Goal: Task Accomplishment & Management: Manage account settings

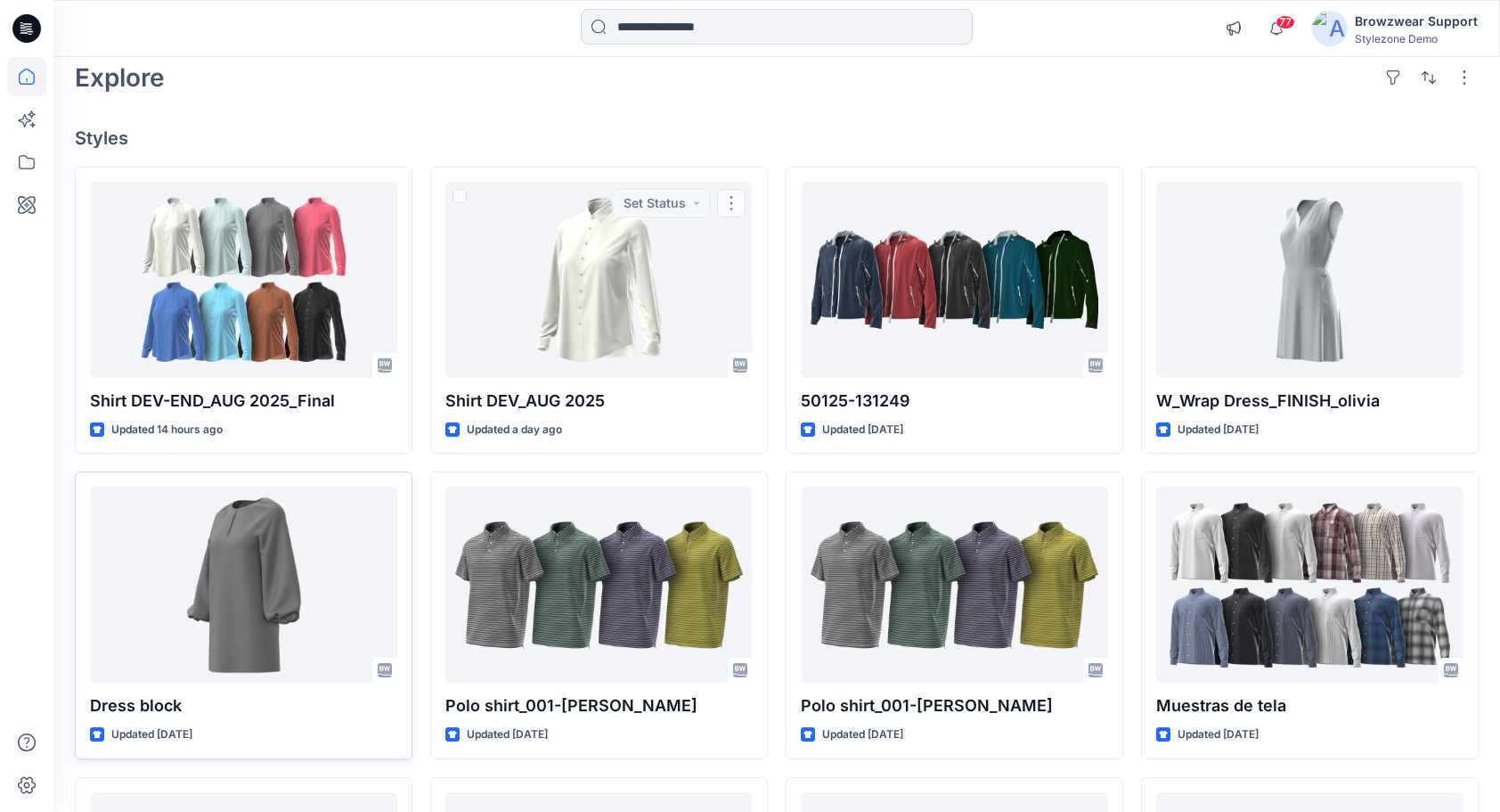
scroll to position [89, 0]
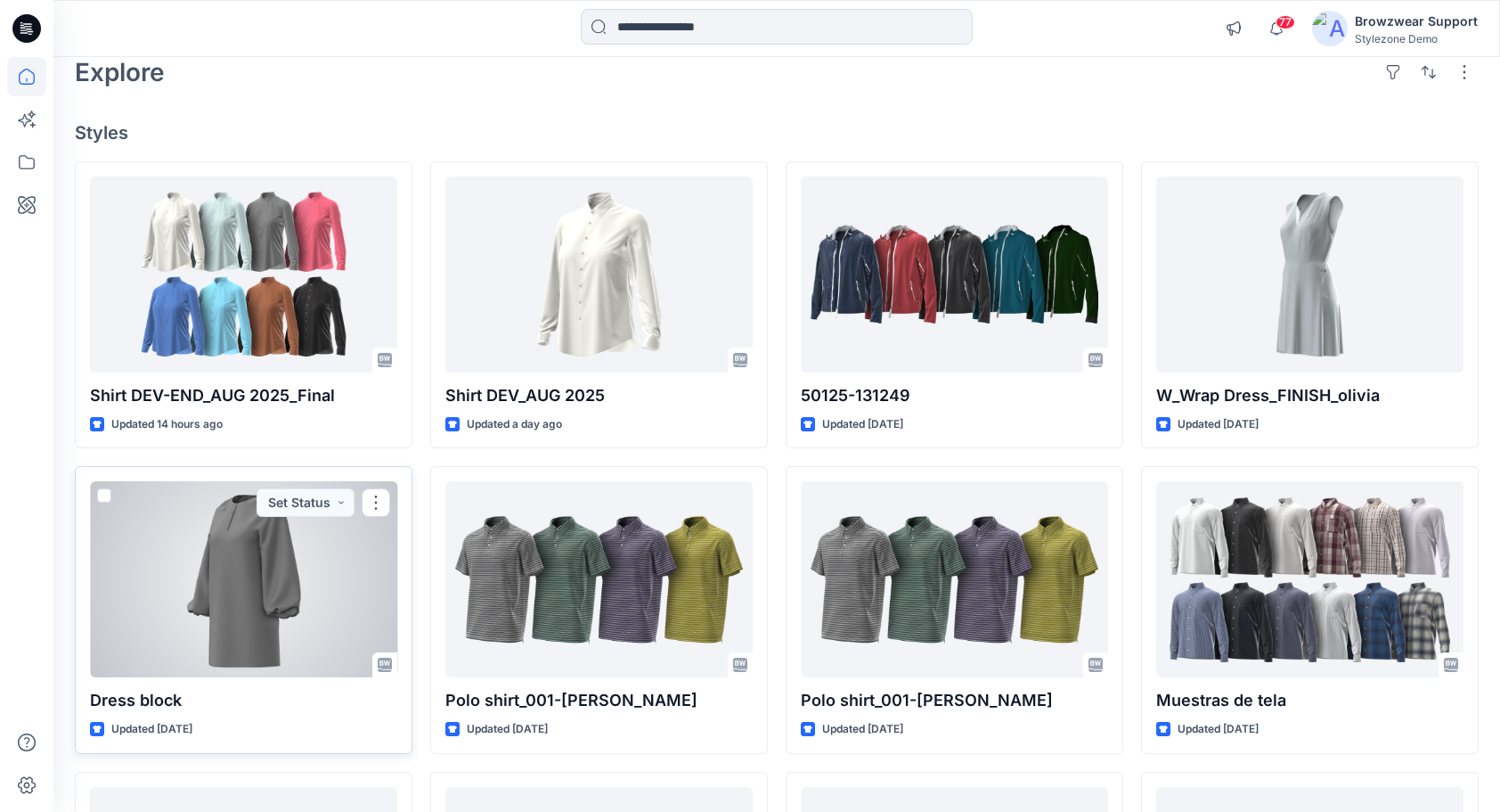
click at [107, 496] on span at bounding box center [103, 495] width 15 height 15
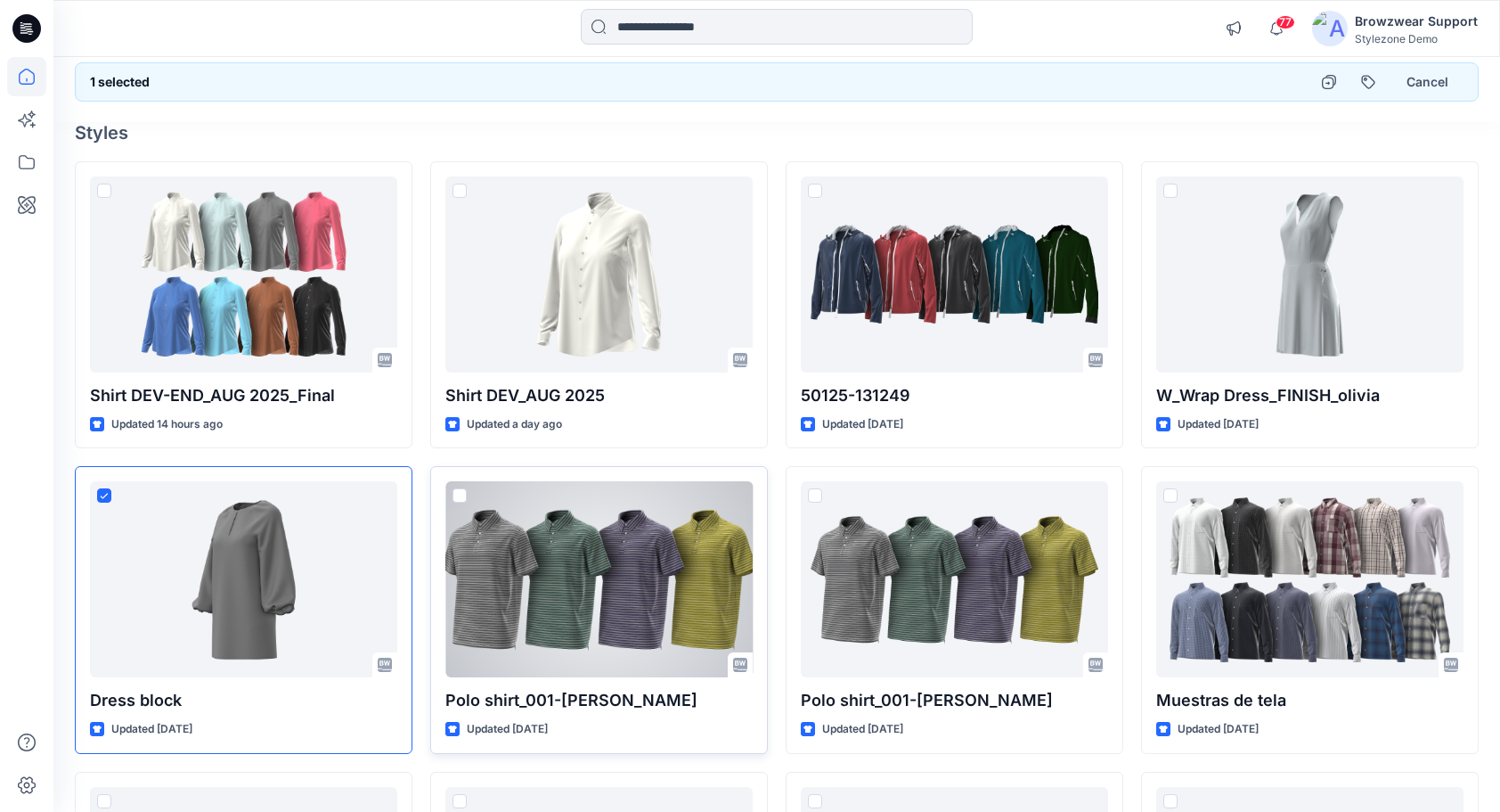
click at [456, 494] on span at bounding box center [460, 495] width 15 height 15
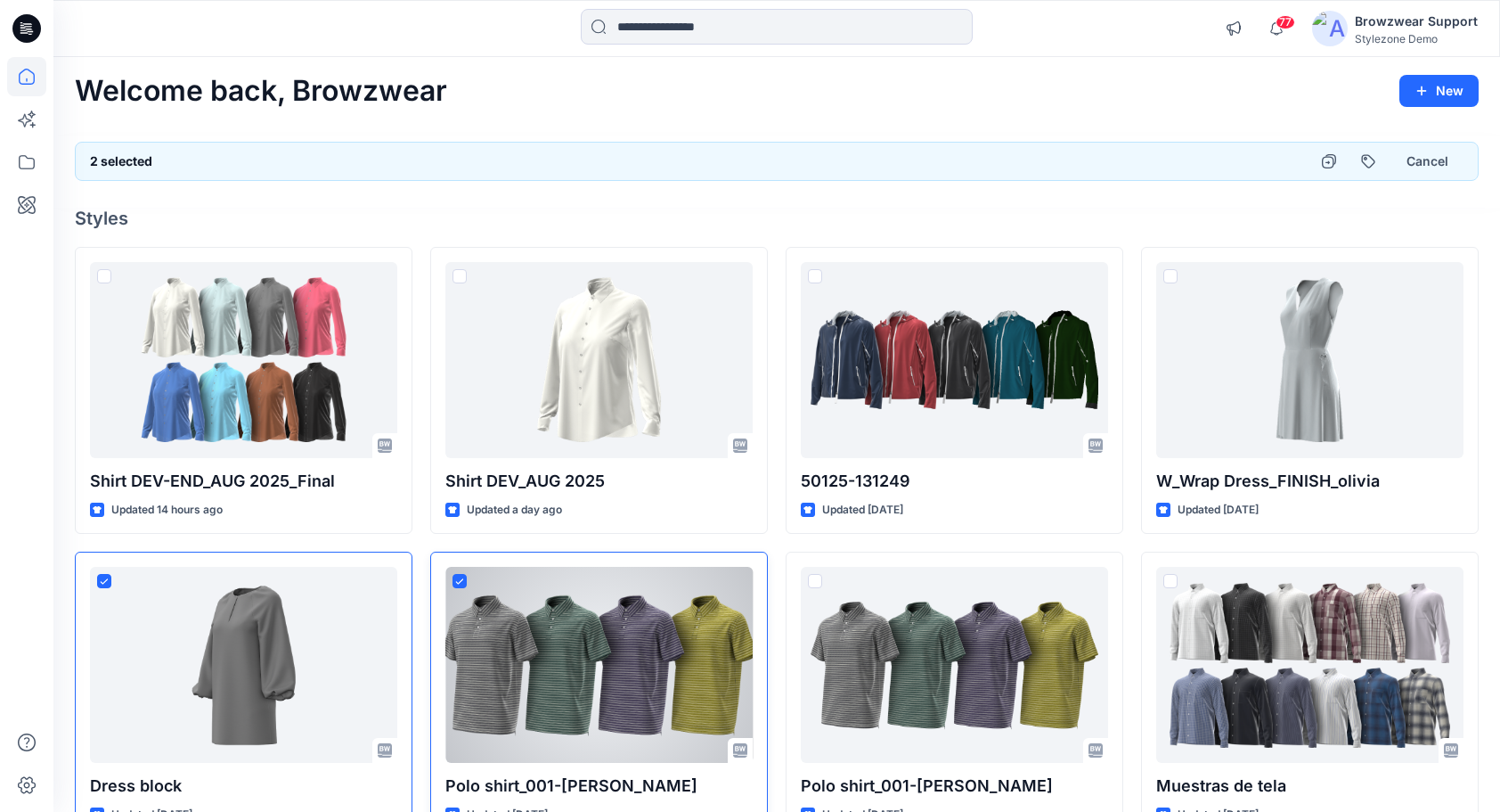
scroll to position [0, 0]
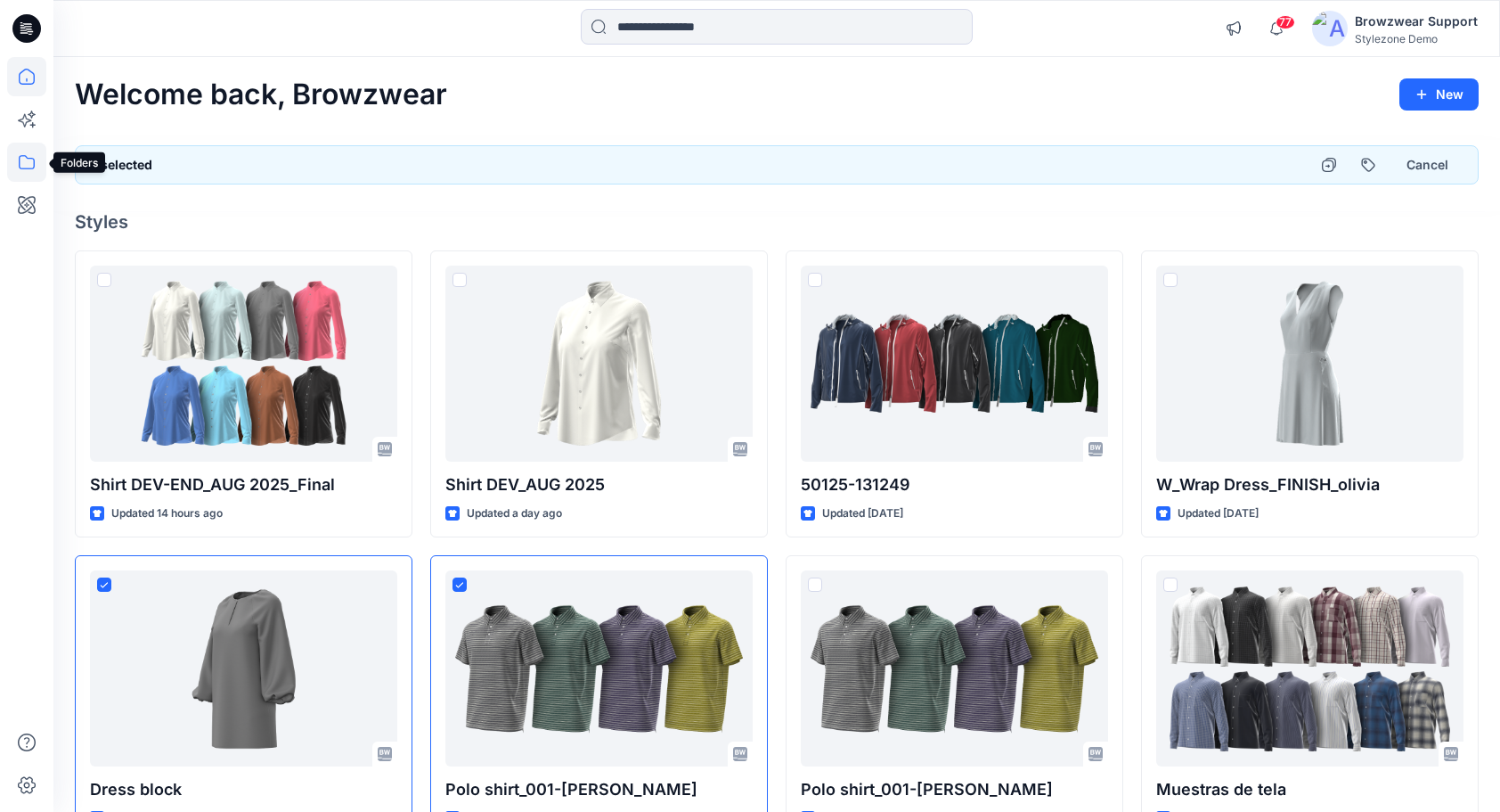
click at [8, 169] on icon at bounding box center [26, 162] width 39 height 39
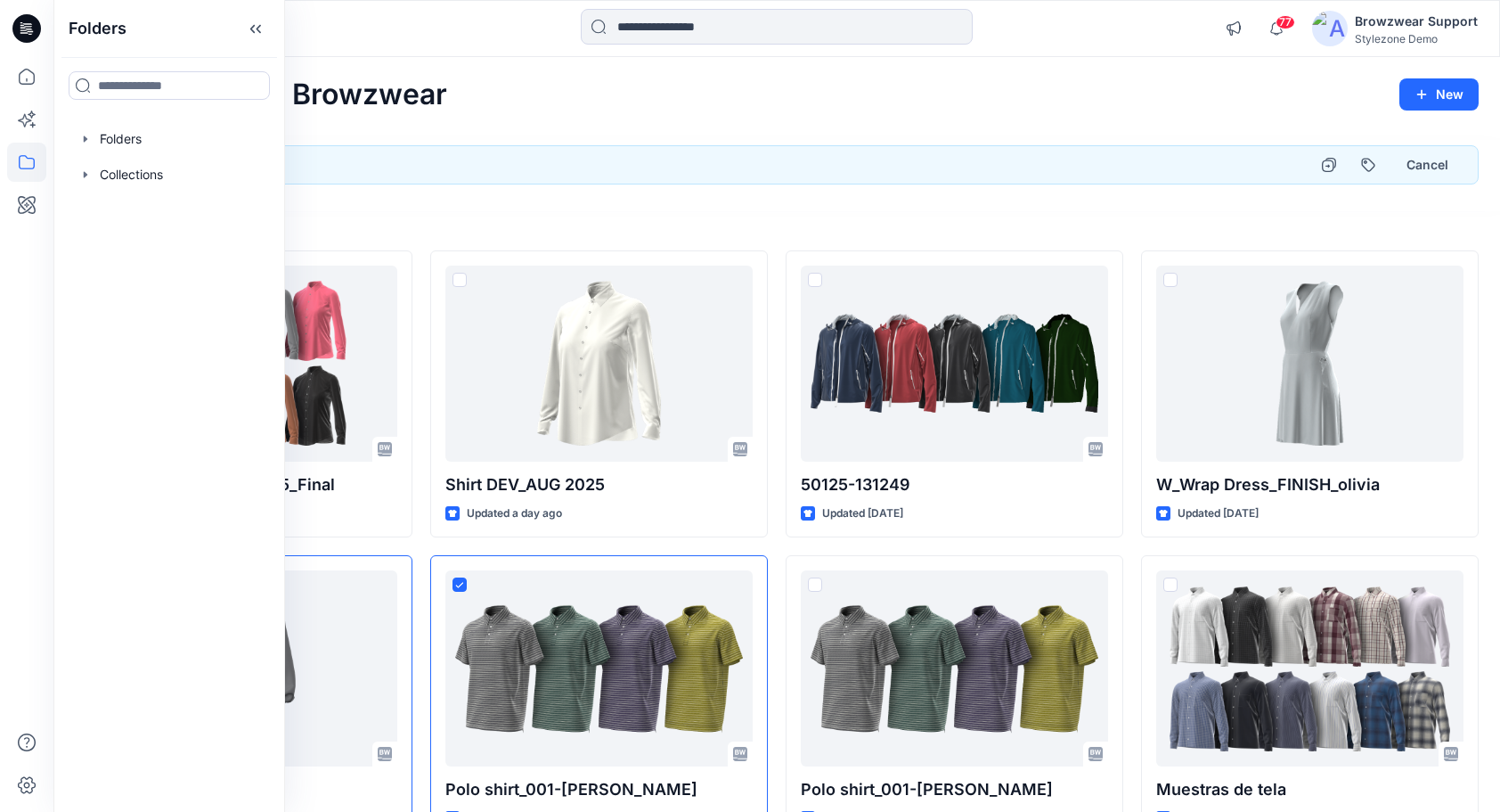
click at [25, 158] on icon at bounding box center [26, 162] width 39 height 39
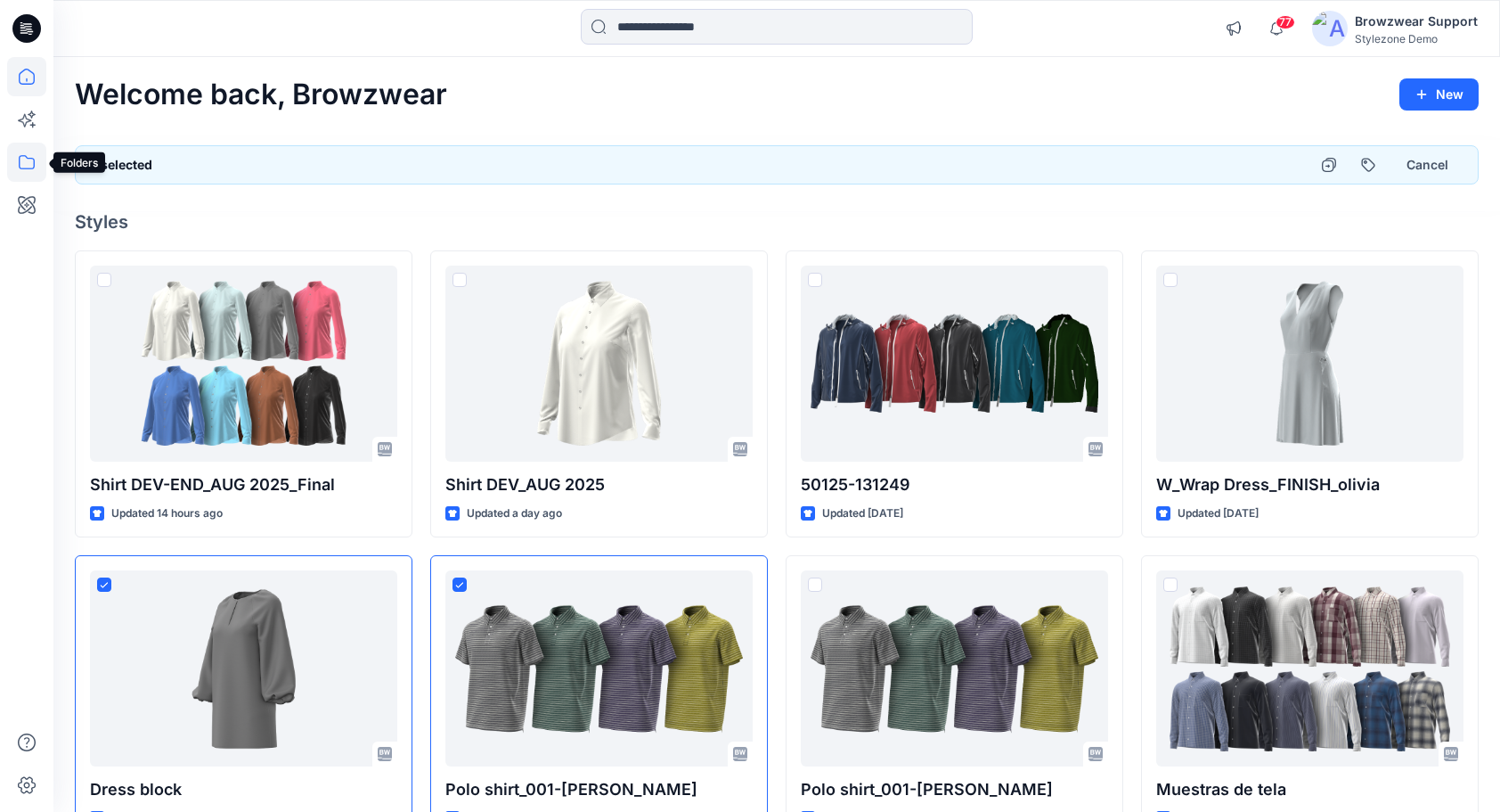
click at [28, 162] on icon at bounding box center [26, 162] width 39 height 39
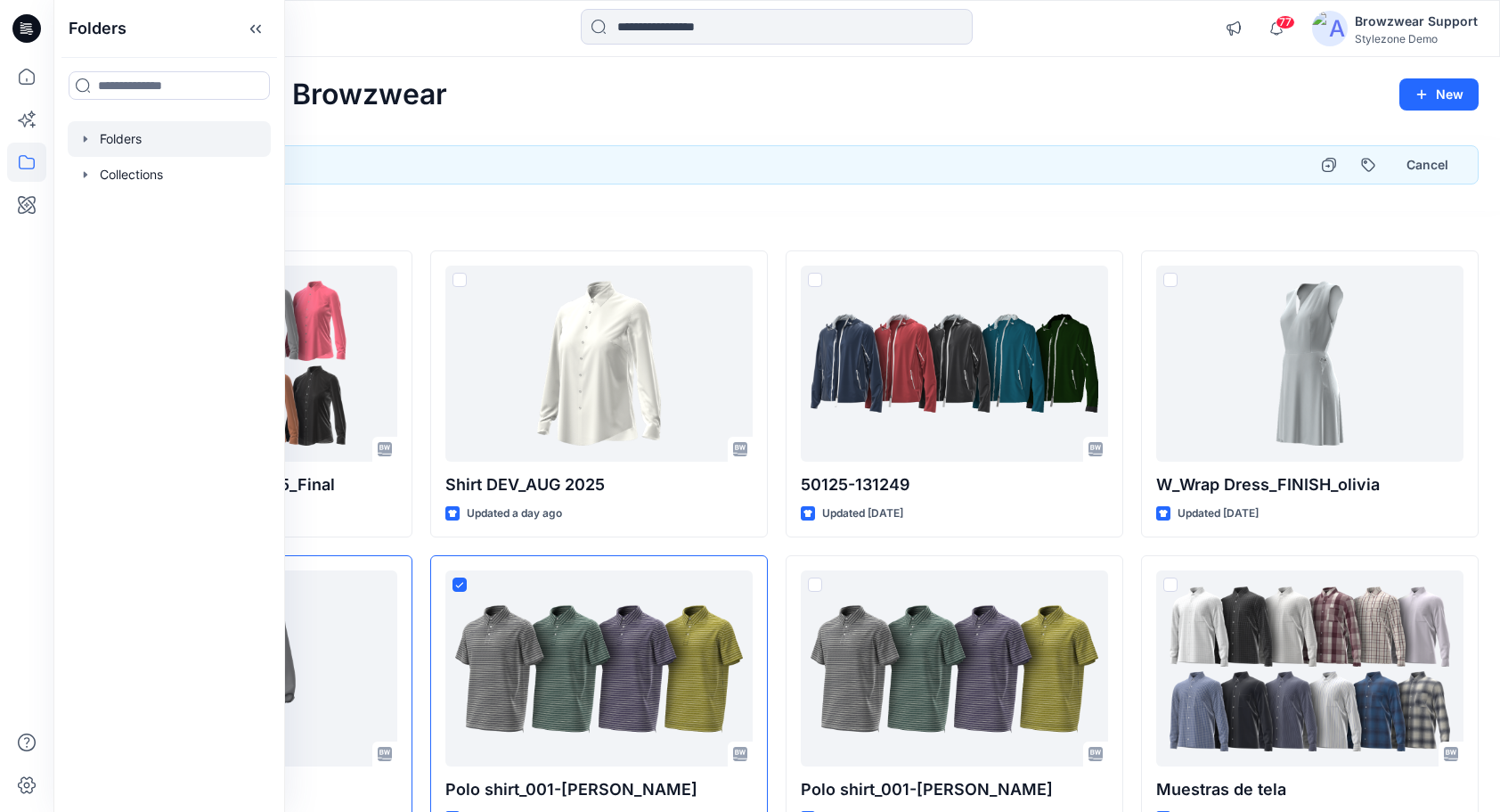
click at [82, 141] on icon "button" at bounding box center [85, 139] width 15 height 15
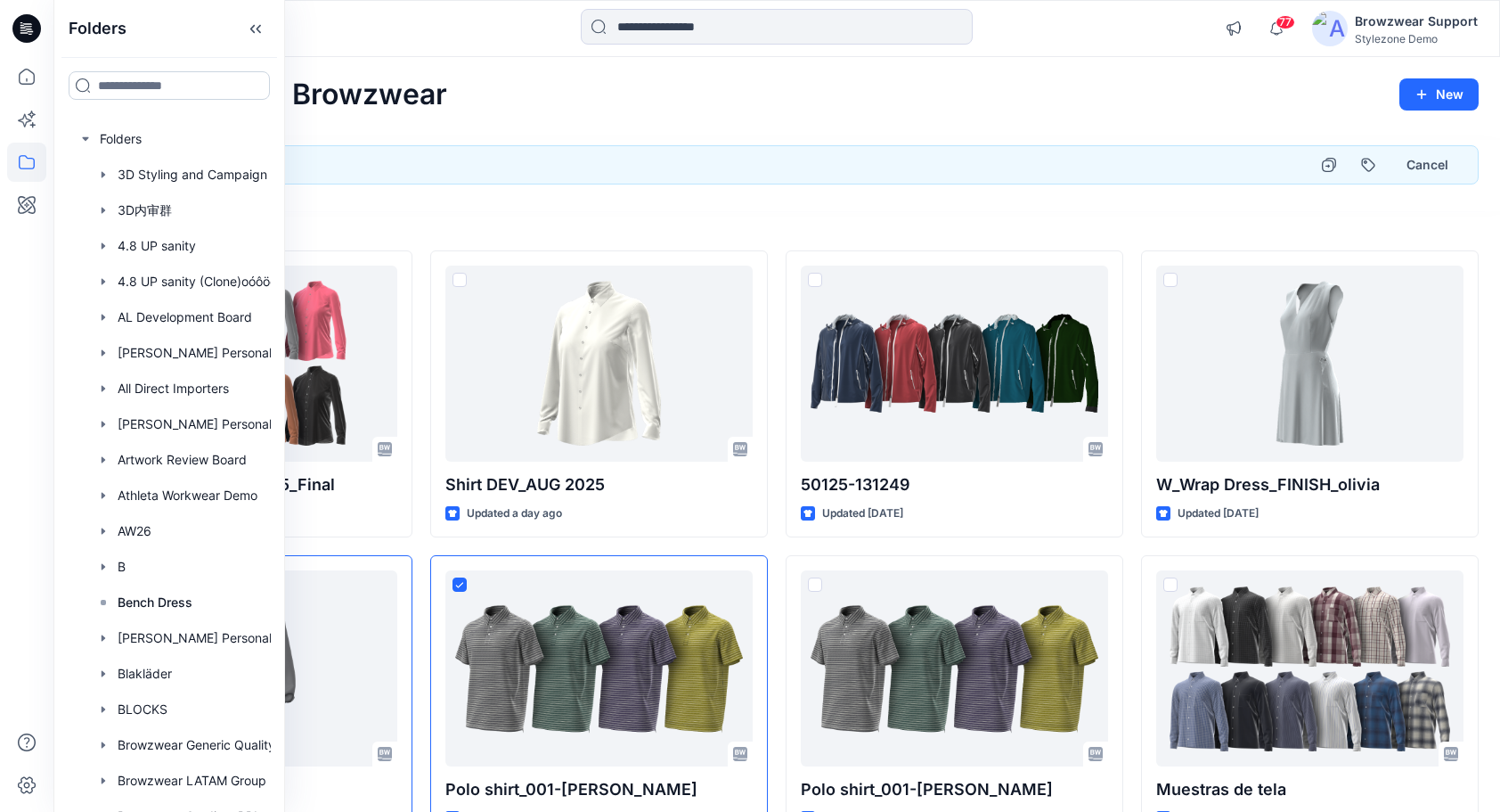
click at [119, 92] on input at bounding box center [169, 85] width 201 height 28
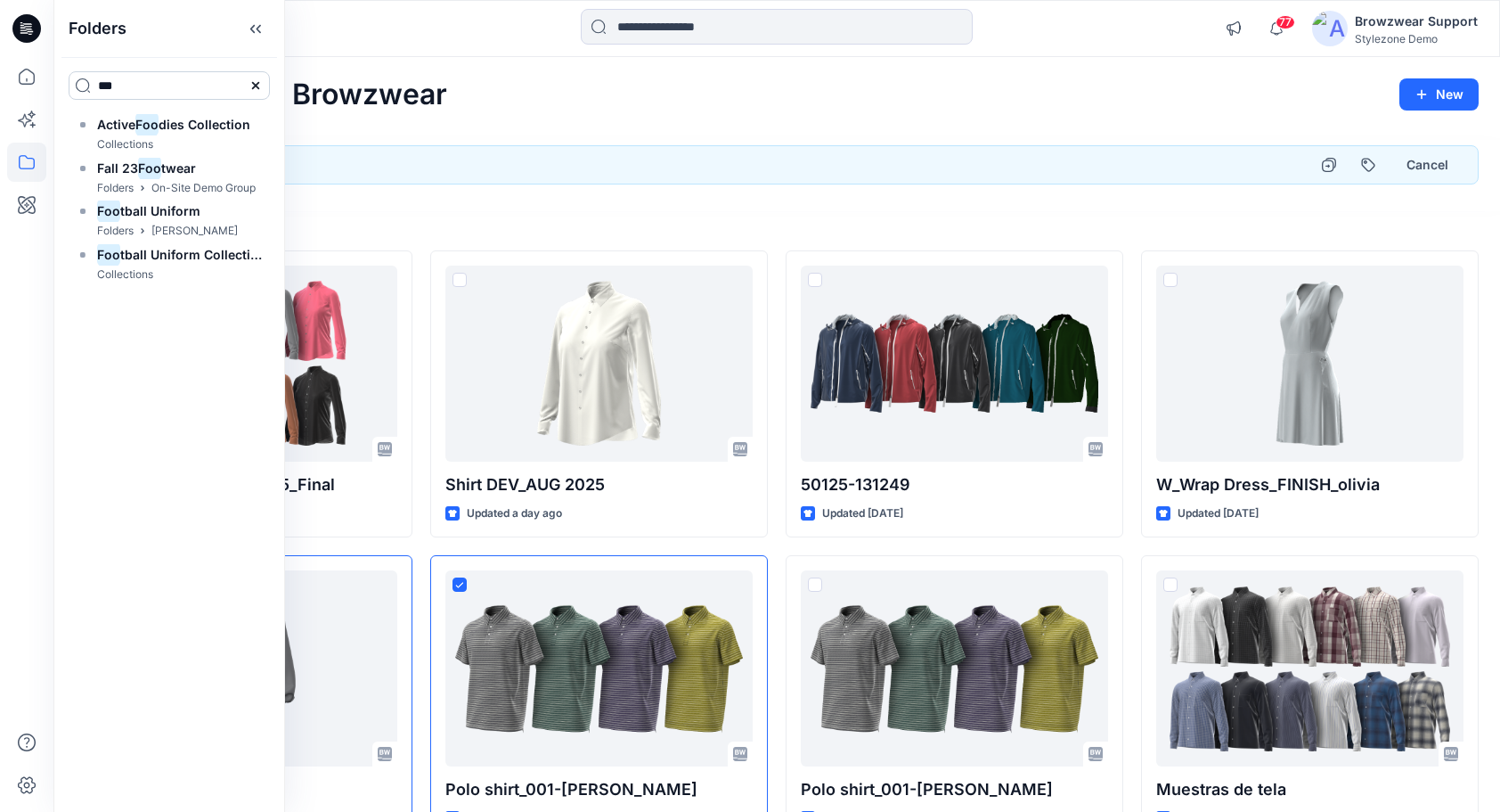
type input "*******"
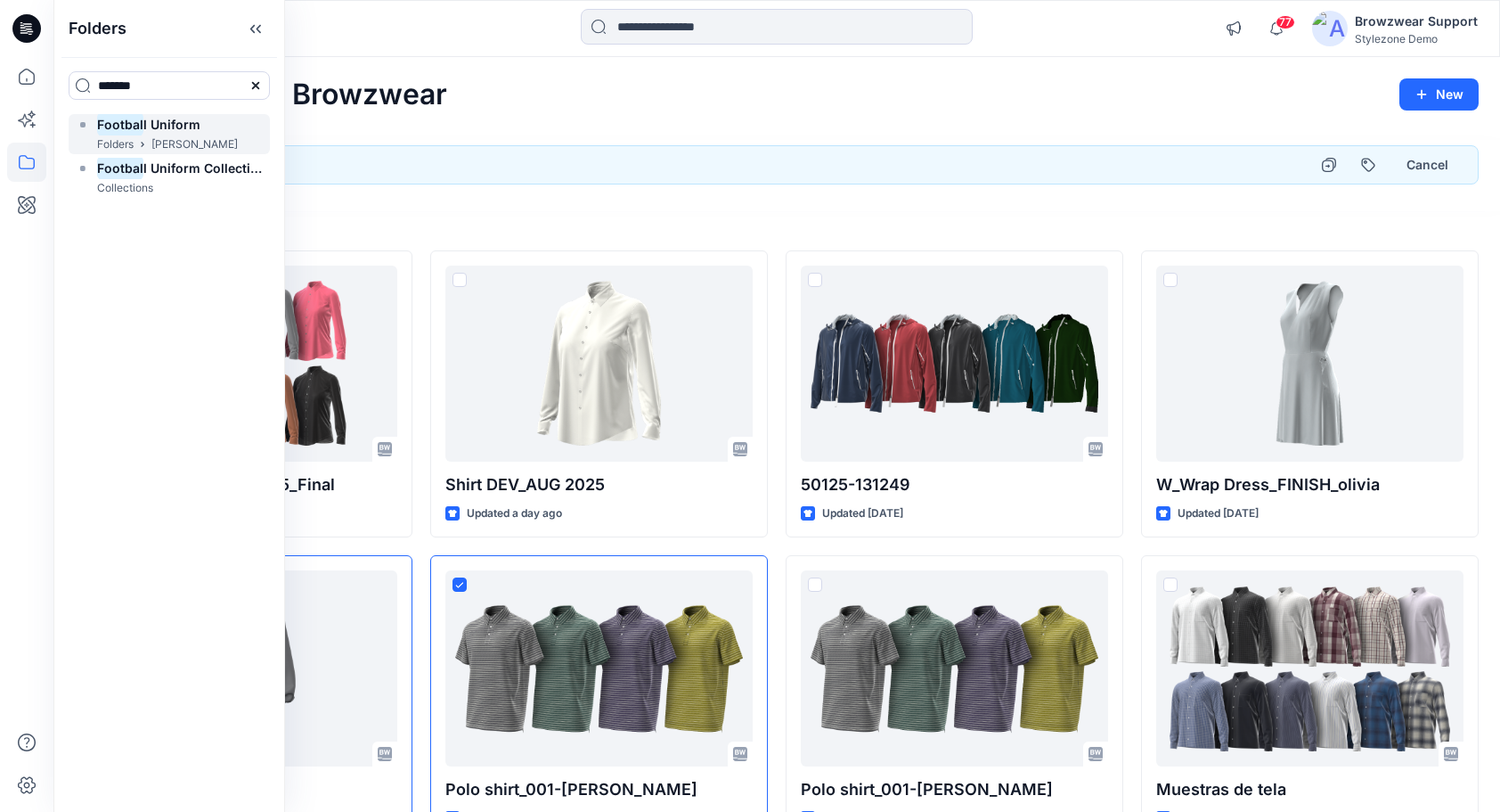
click at [120, 136] on p "Folders" at bounding box center [114, 144] width 36 height 19
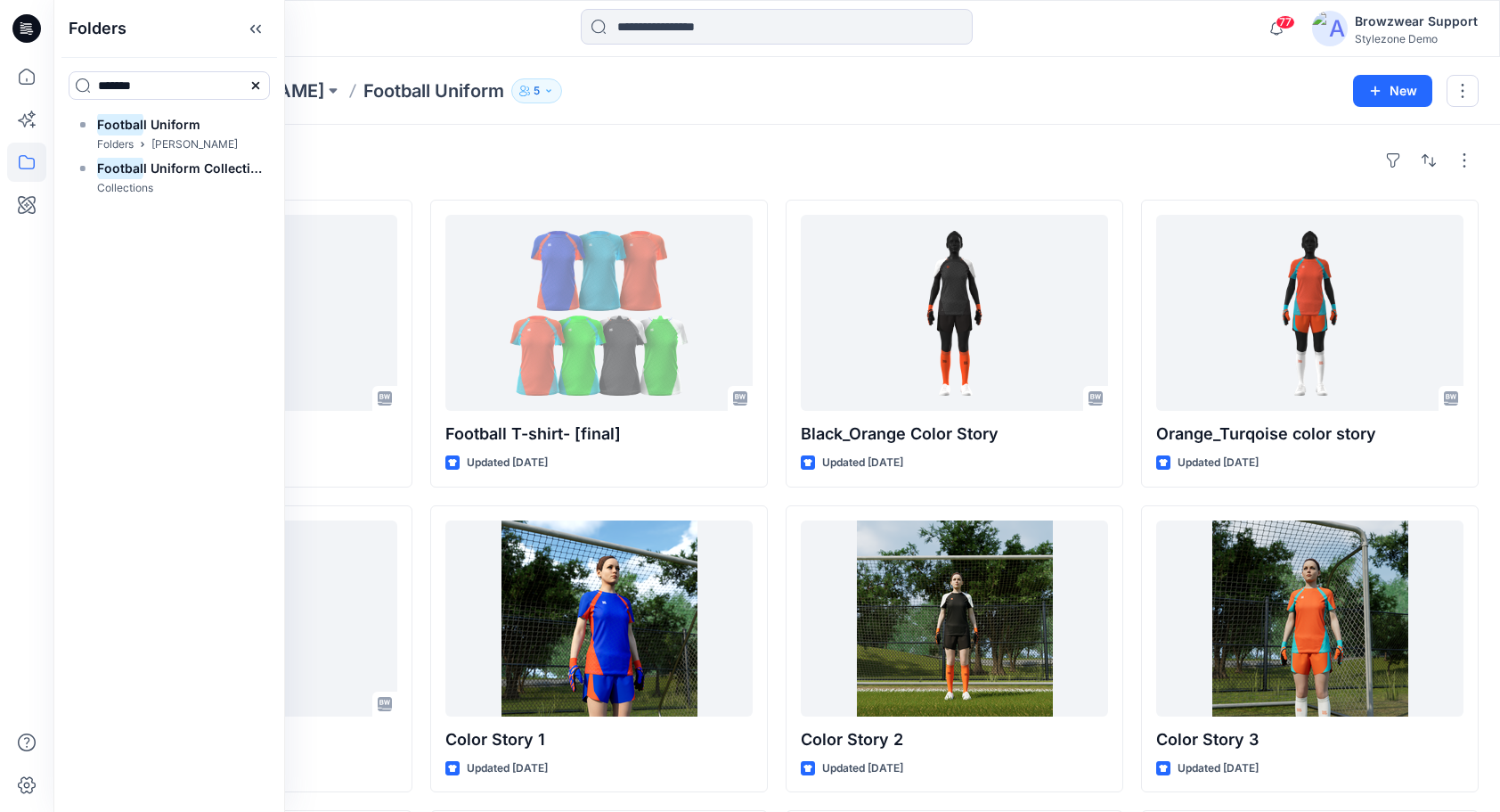
click at [509, 157] on div "Styles" at bounding box center [777, 160] width 1404 height 28
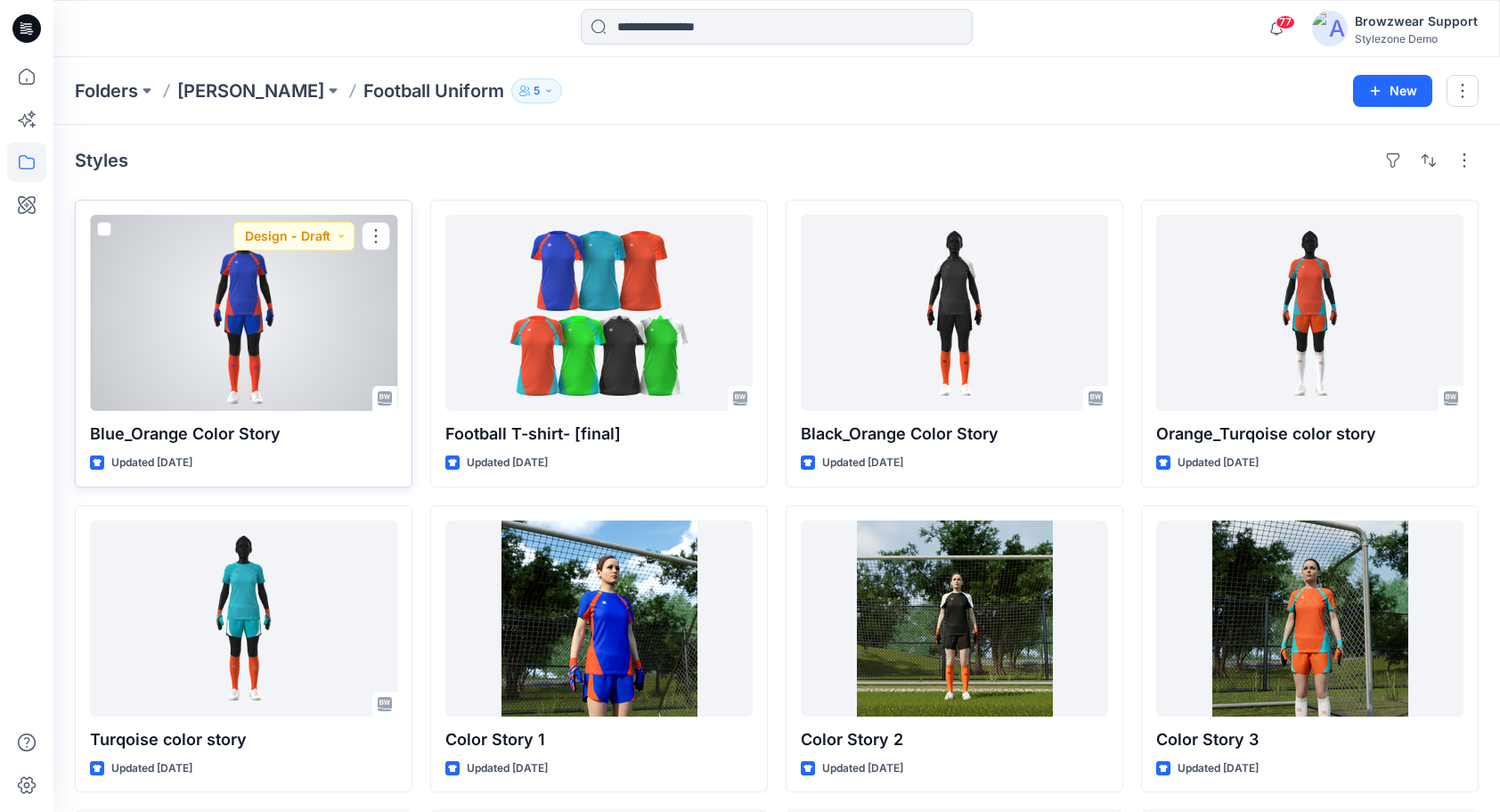
click at [104, 229] on span at bounding box center [103, 228] width 15 height 15
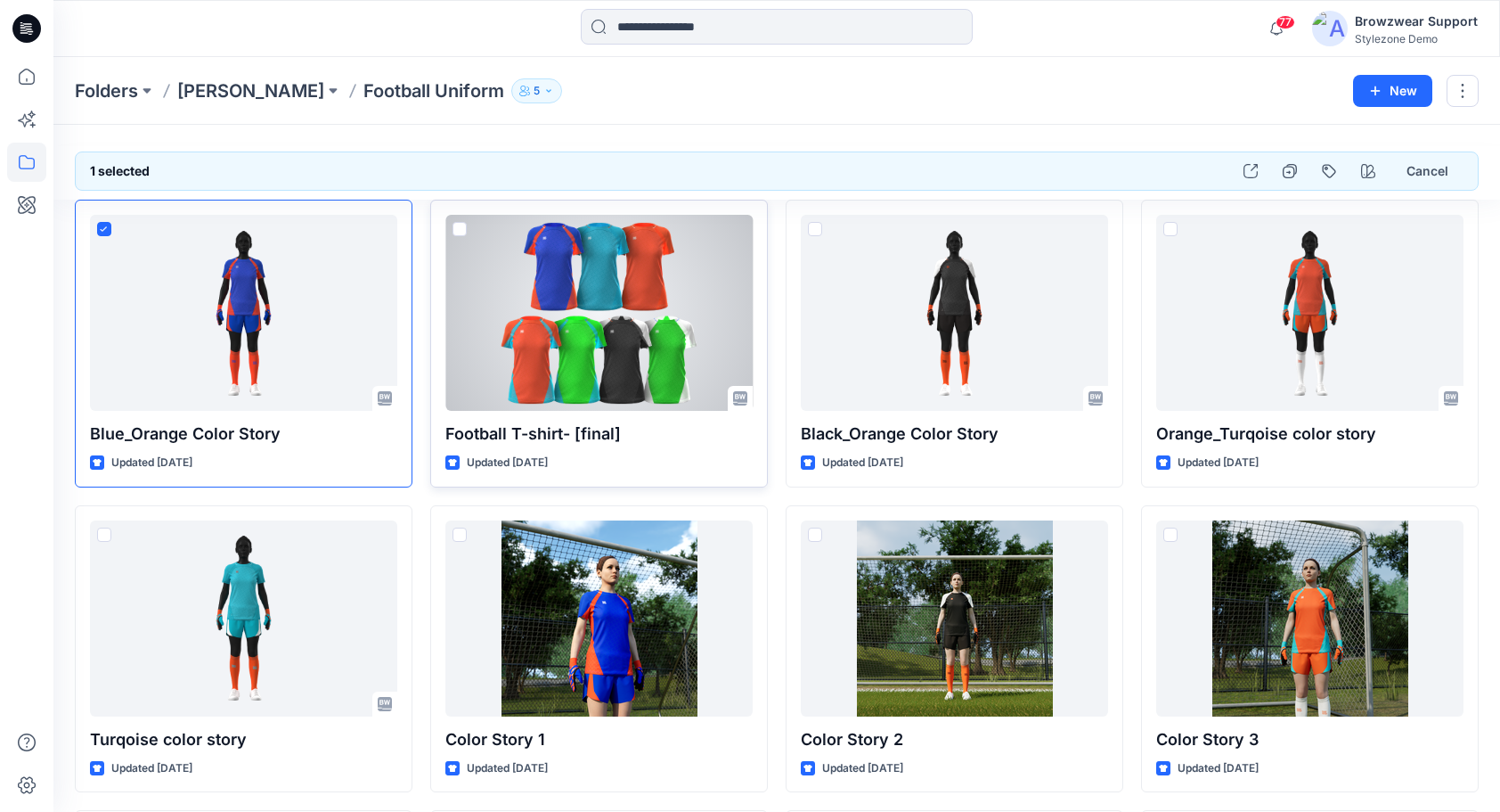
click at [464, 227] on span at bounding box center [460, 228] width 15 height 15
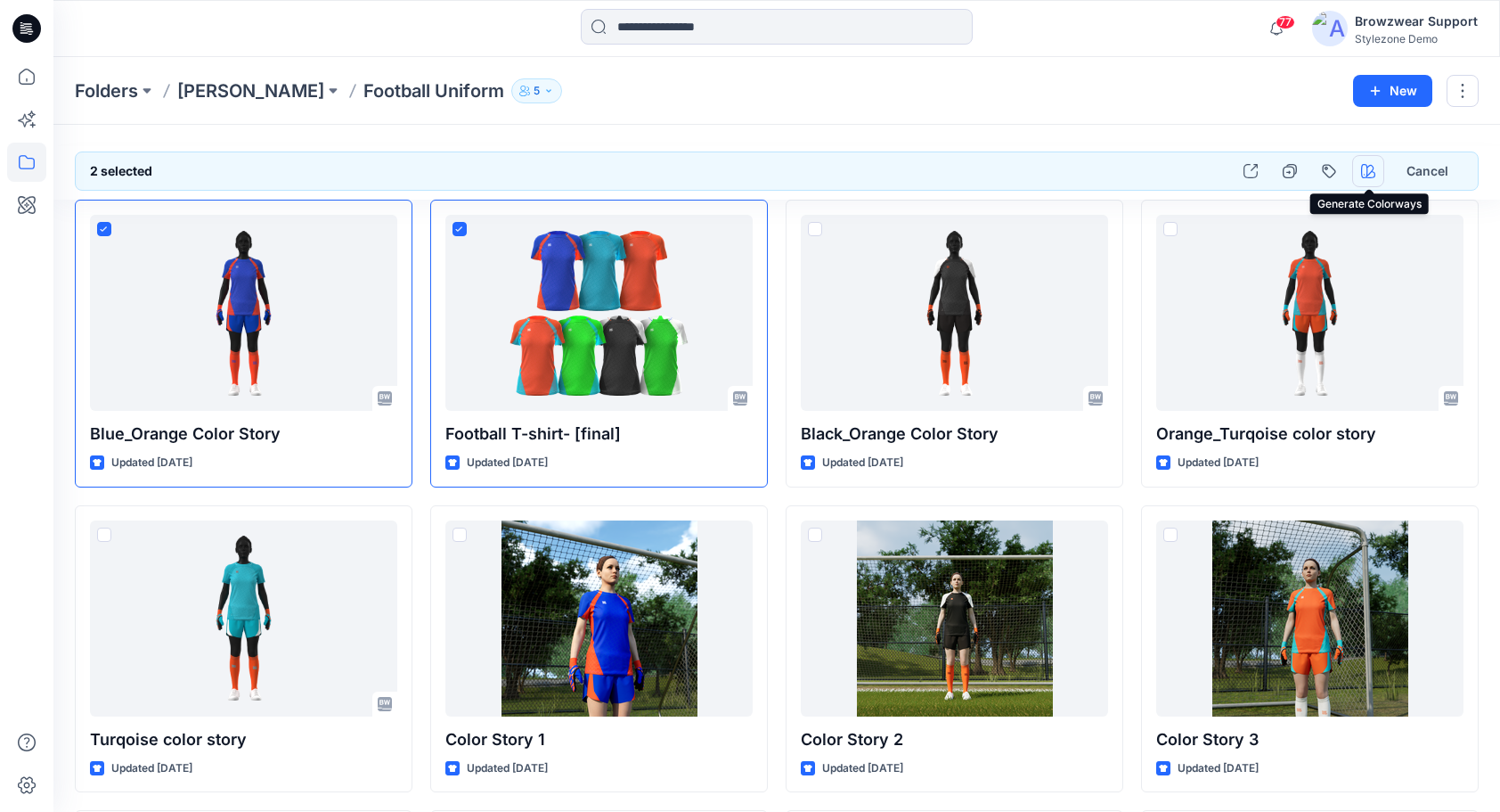
click at [1365, 177] on icon "button" at bounding box center [1368, 171] width 15 height 15
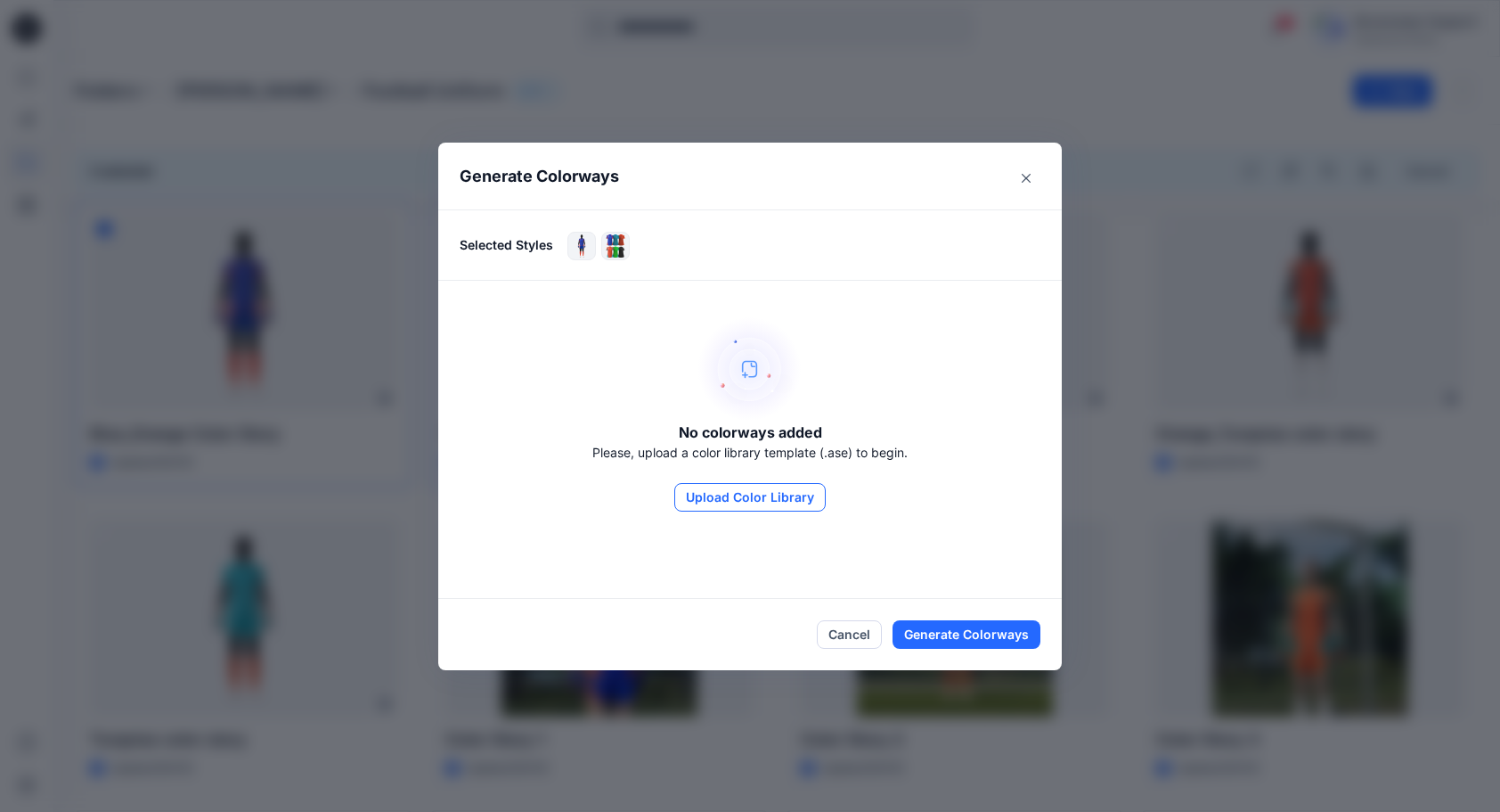
click at [753, 505] on button "Upload Color Library" at bounding box center [750, 497] width 151 height 28
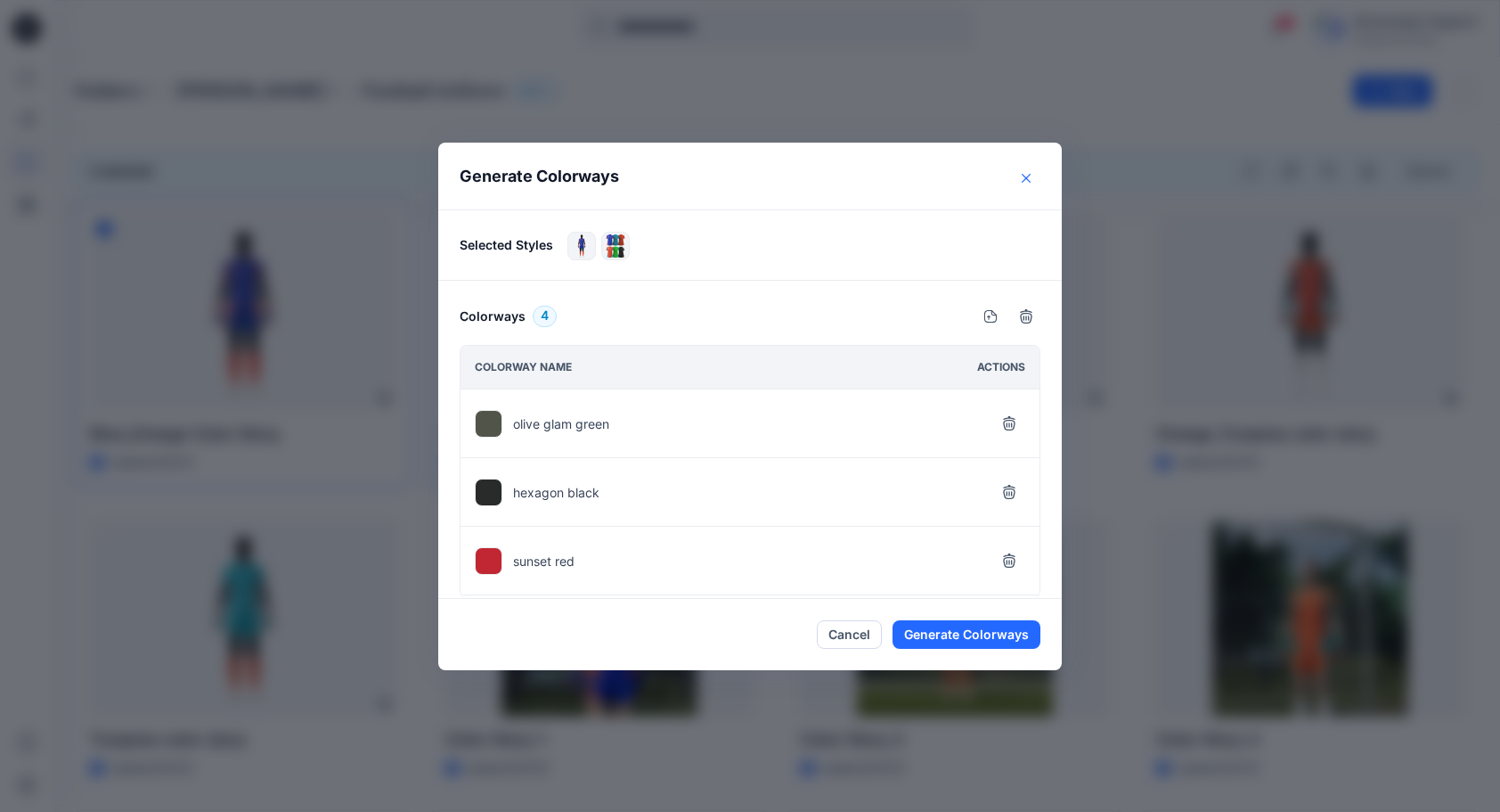
click at [1031, 180] on icon "Close" at bounding box center [1026, 178] width 9 height 9
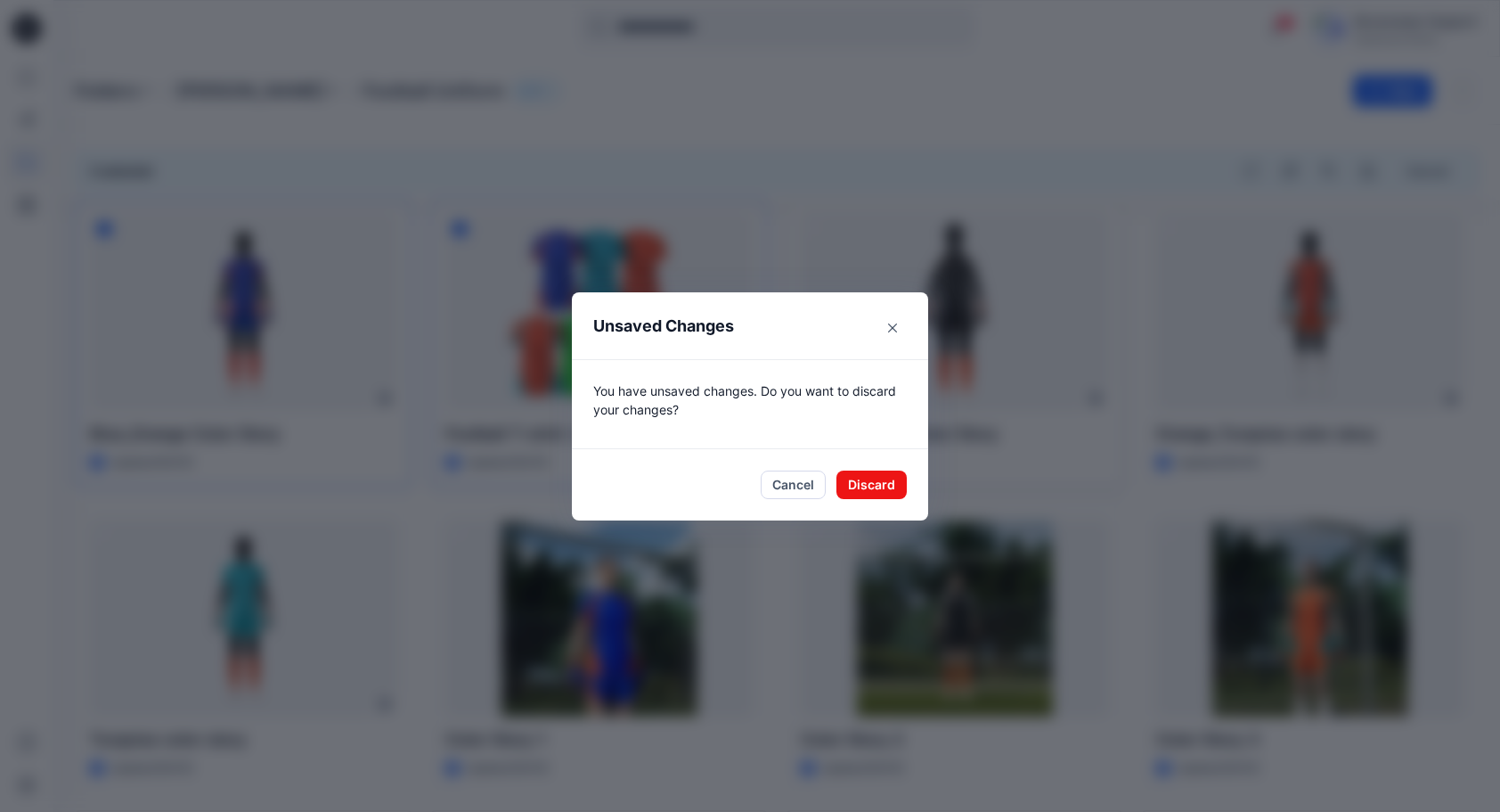
drag, startPoint x: 883, startPoint y: 486, endPoint x: 1064, endPoint y: 440, distance: 186.8
click at [883, 487] on button "Discard" at bounding box center [872, 484] width 70 height 28
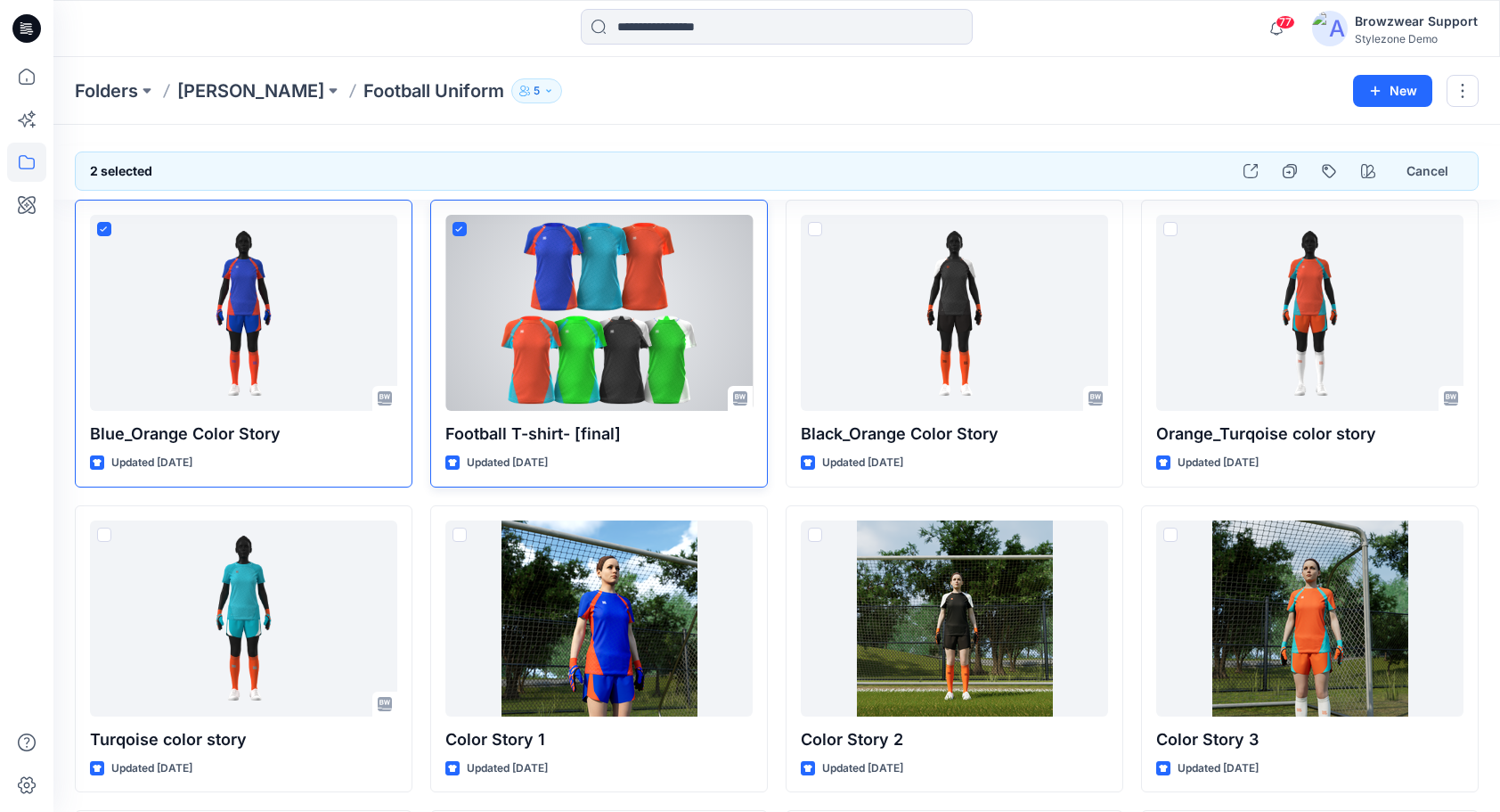
click at [628, 322] on div at bounding box center [598, 312] width 307 height 196
click at [632, 315] on div at bounding box center [598, 312] width 307 height 196
click at [465, 224] on span at bounding box center [460, 228] width 15 height 15
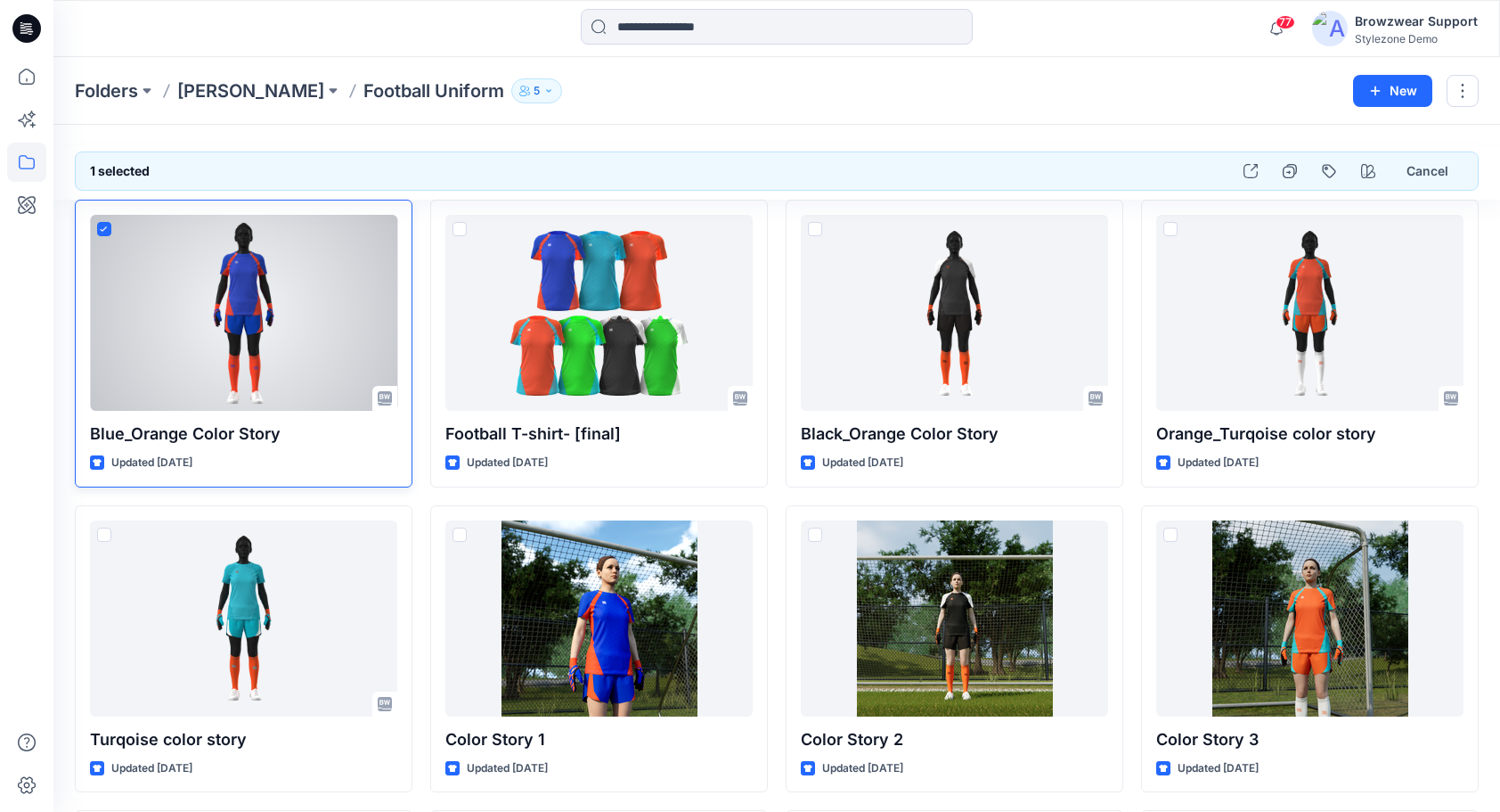
click at [101, 226] on icon at bounding box center [103, 229] width 8 height 6
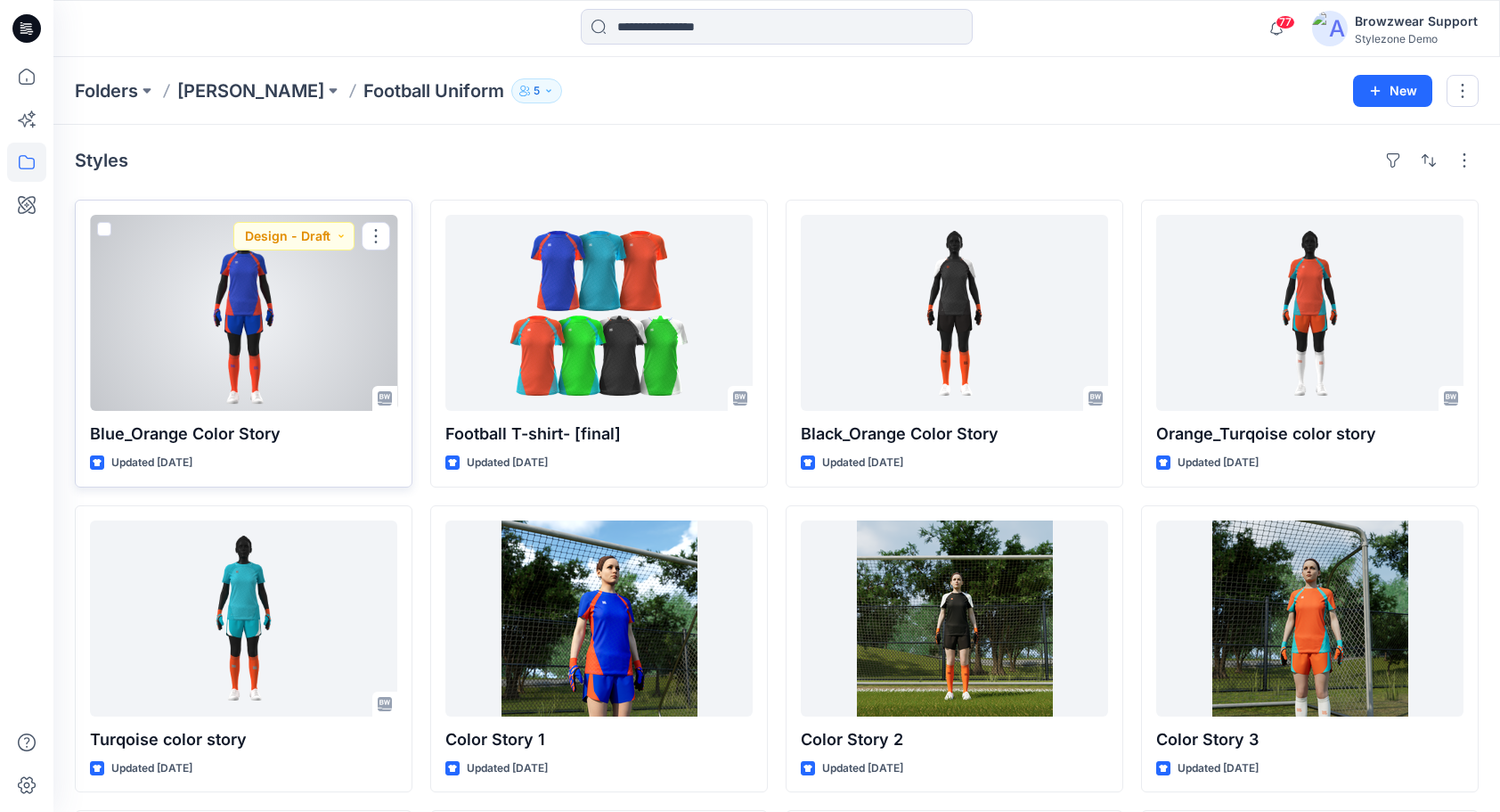
click at [248, 299] on div at bounding box center [243, 312] width 307 height 196
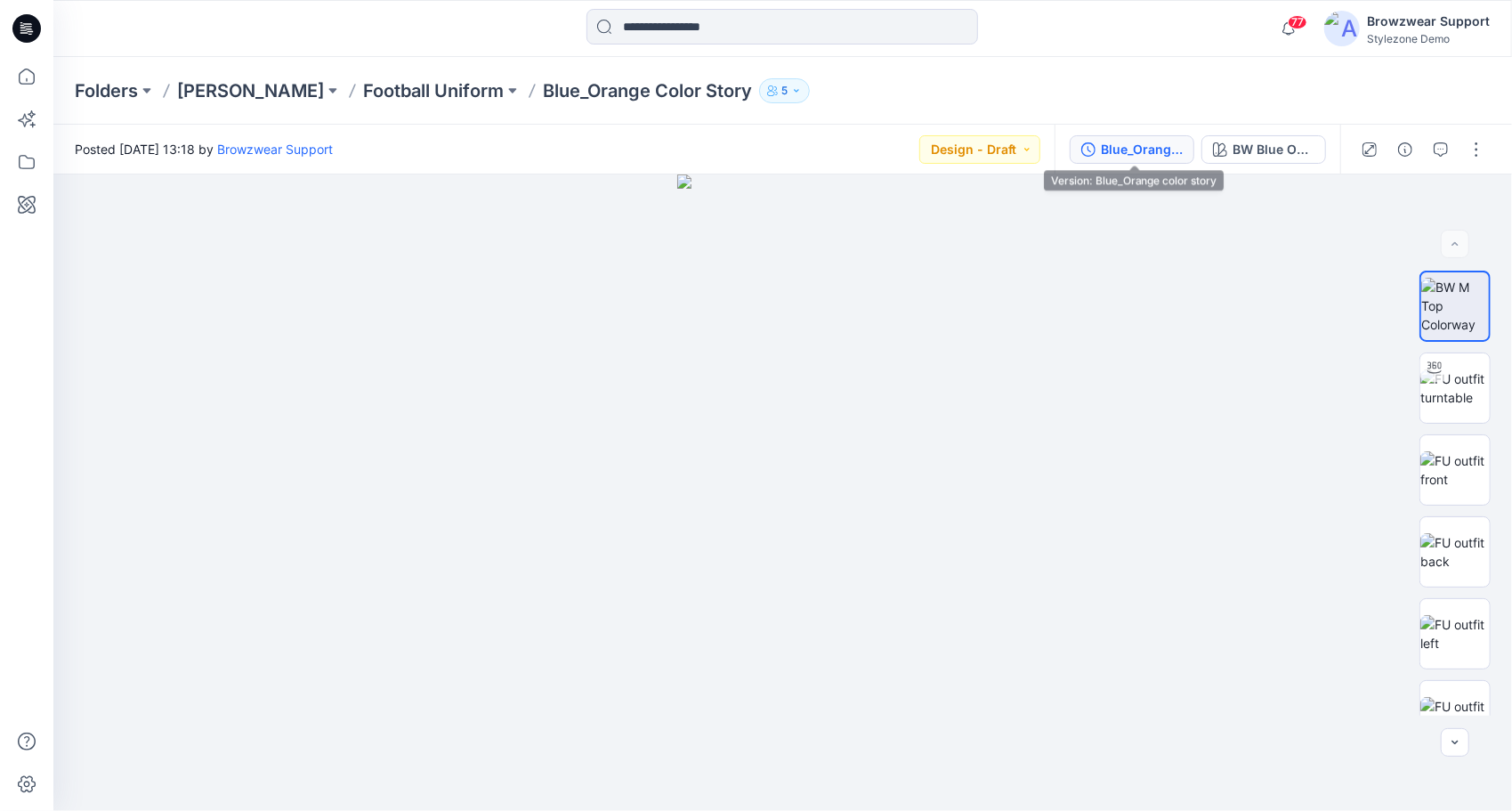
click at [1156, 148] on div "Blue_Orange color story" at bounding box center [1142, 149] width 82 height 19
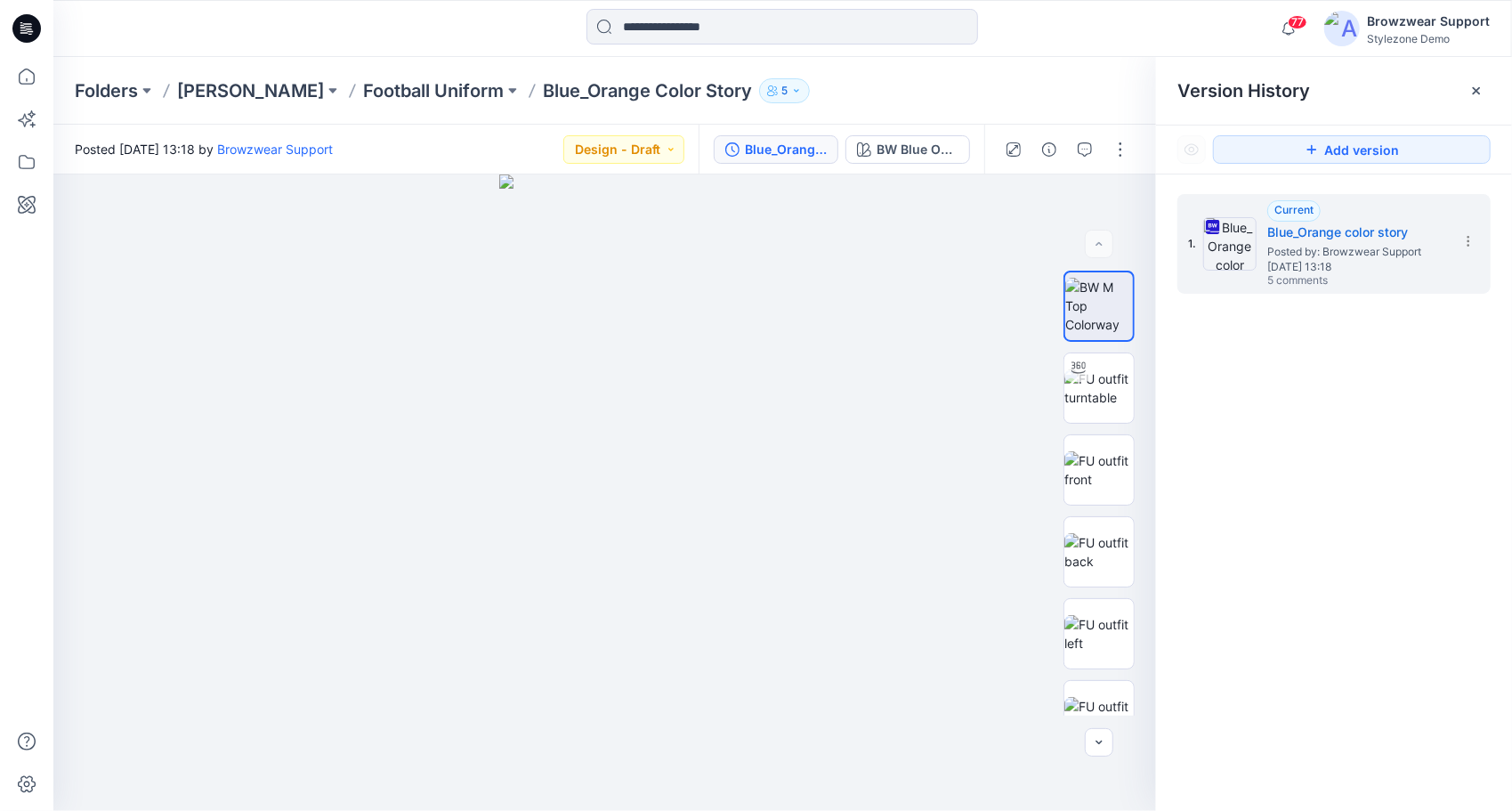
click at [1403, 29] on div "Browzwear Support" at bounding box center [1428, 21] width 123 height 21
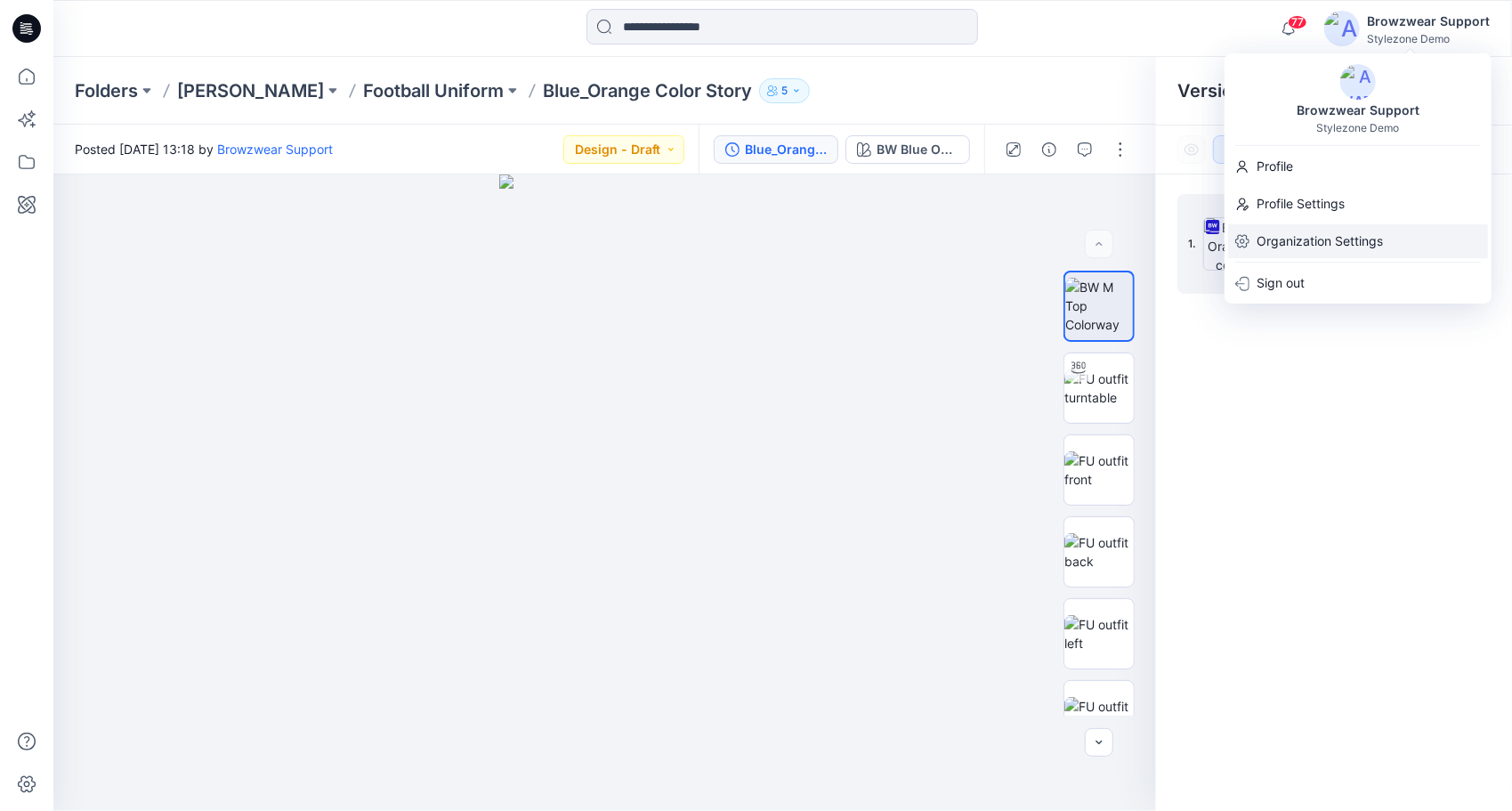
click at [1281, 248] on p "Organization Settings" at bounding box center [1320, 241] width 127 height 34
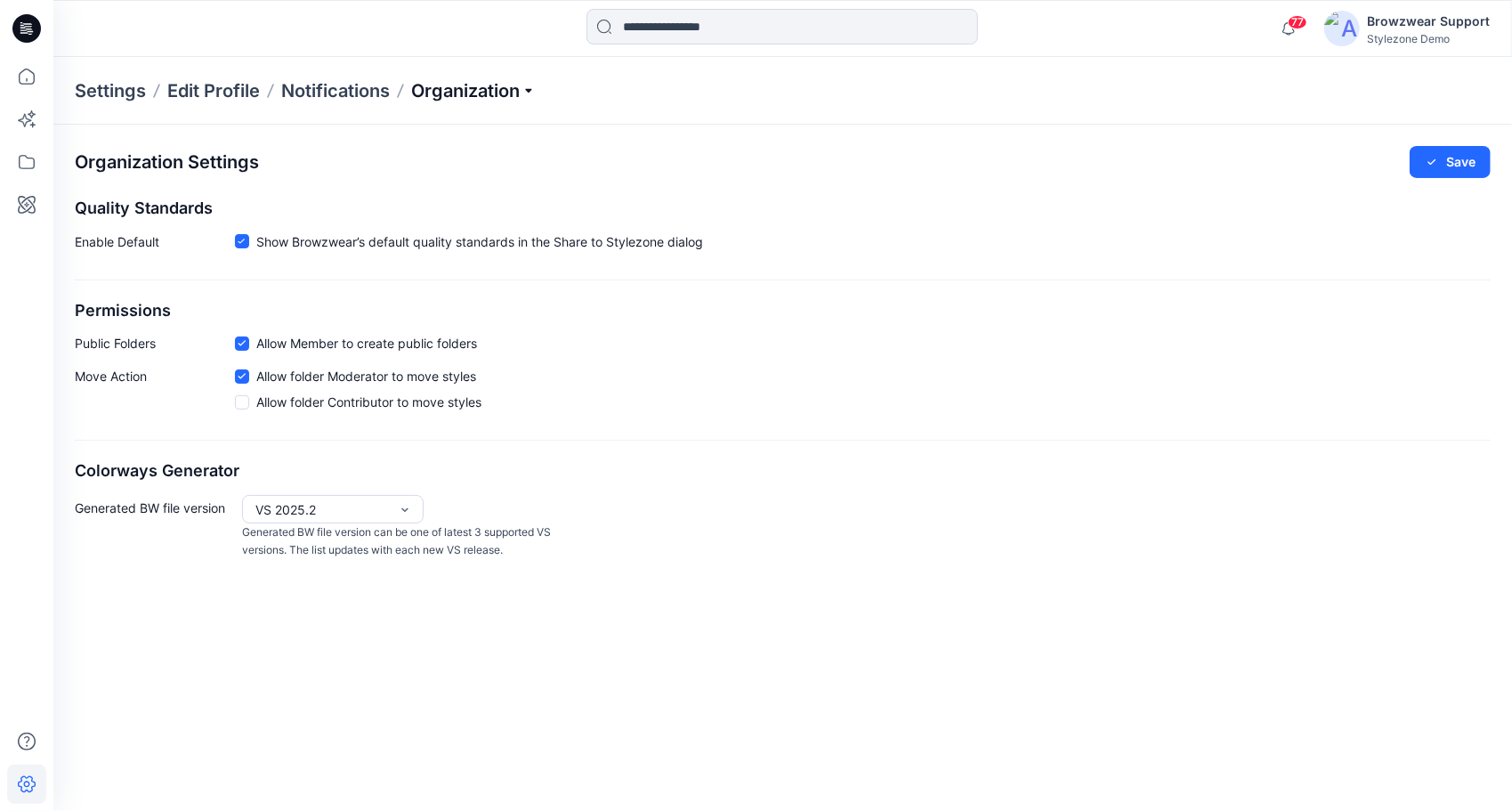
click at [532, 89] on p "Organization" at bounding box center [474, 91] width 125 height 25
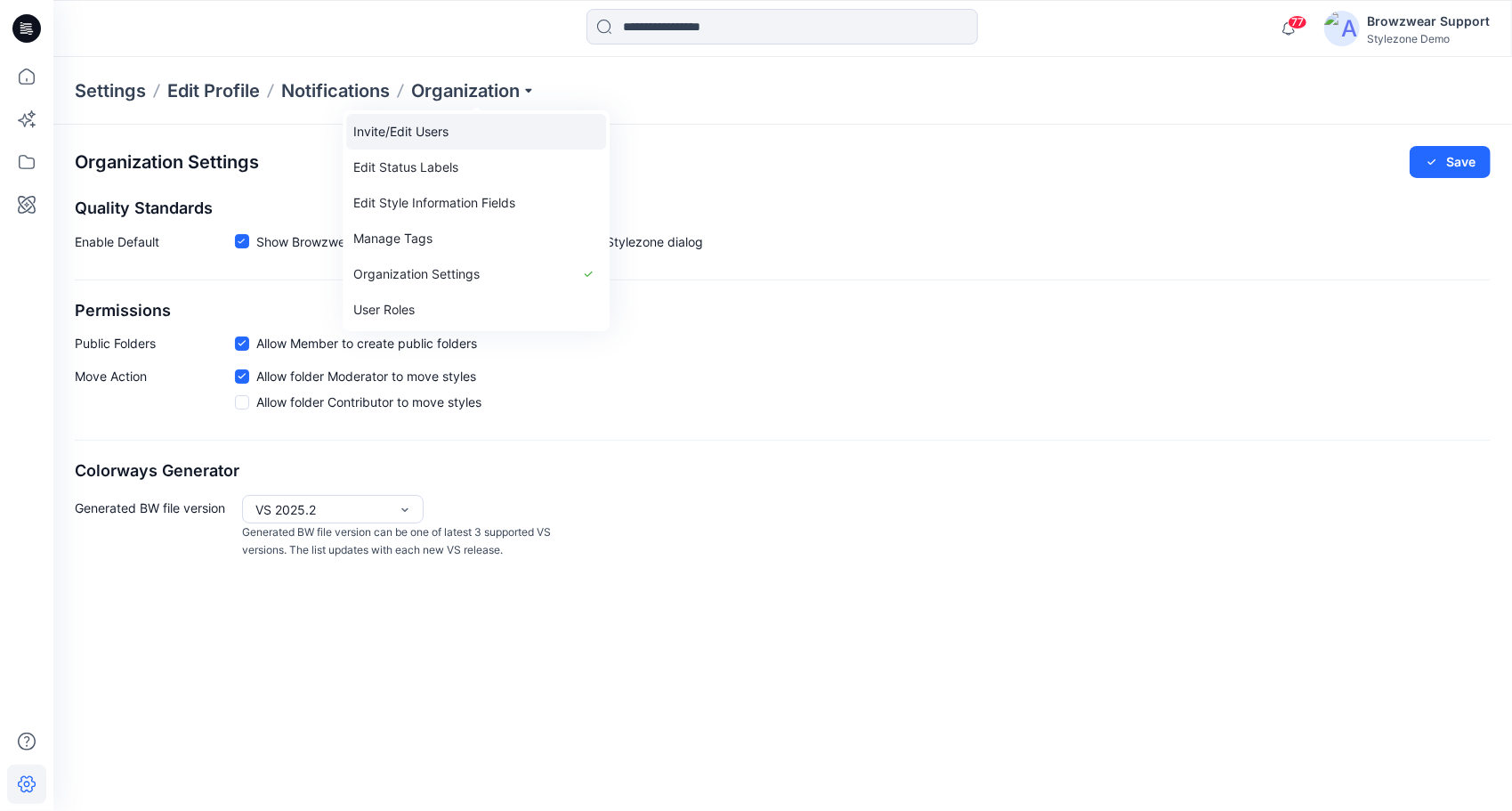
click at [423, 144] on link "Invite/Edit Users" at bounding box center [476, 132] width 260 height 36
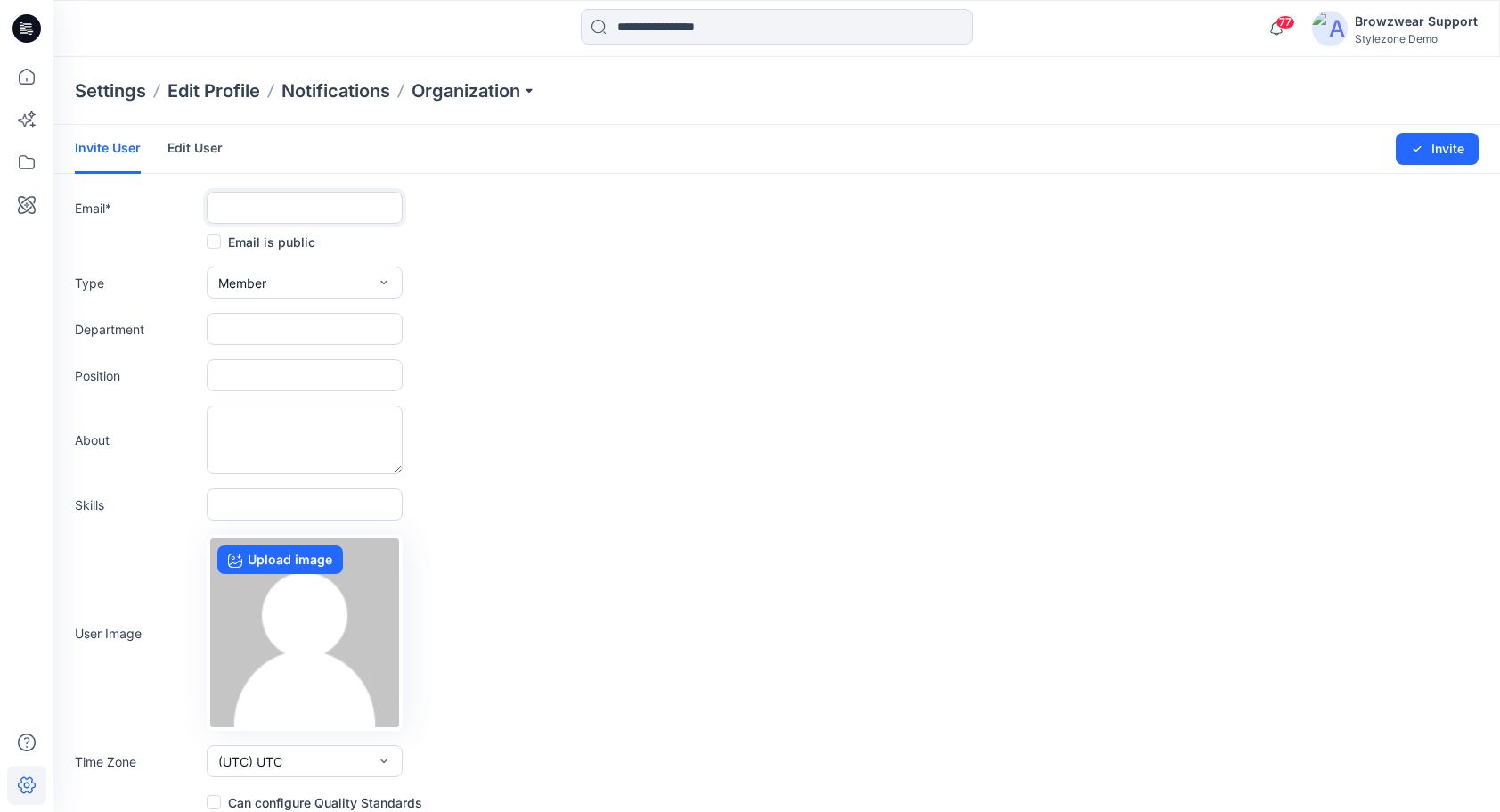
click at [302, 212] on input "text" at bounding box center [304, 207] width 196 height 32
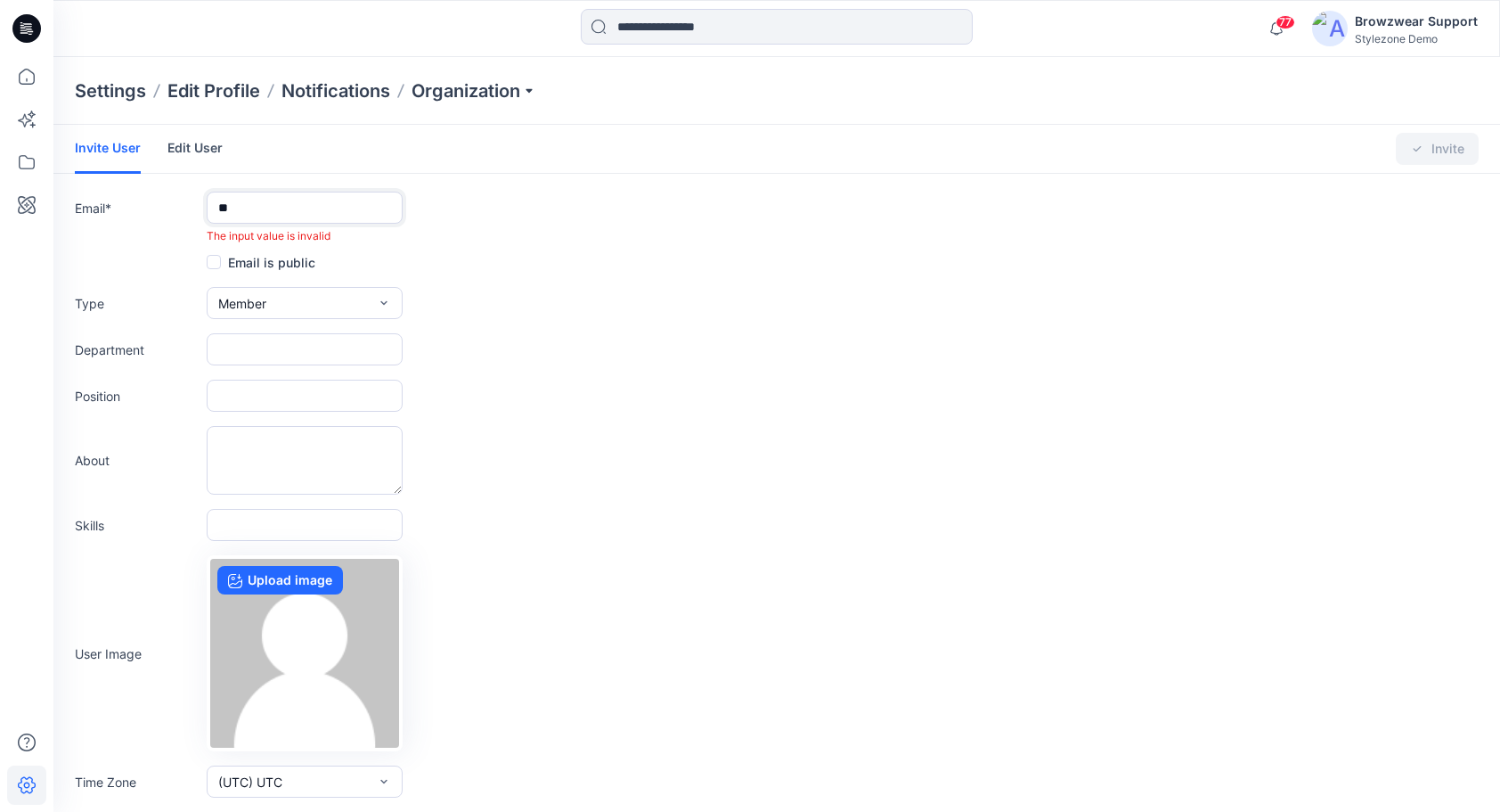
type input "*"
click at [199, 138] on link "Edit User" at bounding box center [195, 147] width 56 height 46
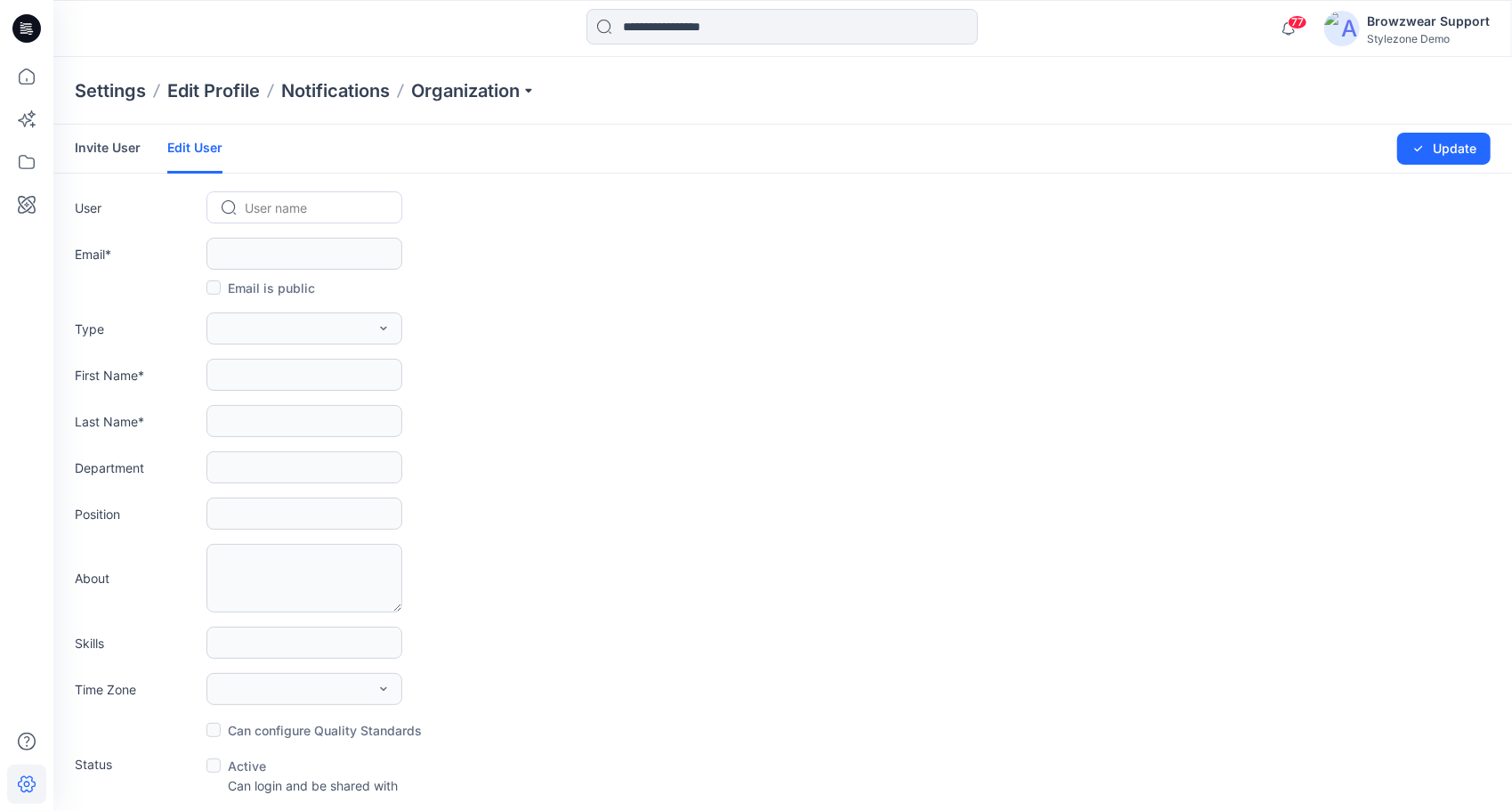
click at [291, 206] on div at bounding box center [315, 208] width 140 height 22
type input "******"
click at [676, 384] on div "First Name *" at bounding box center [783, 374] width 1415 height 32
